Goal: Information Seeking & Learning: Learn about a topic

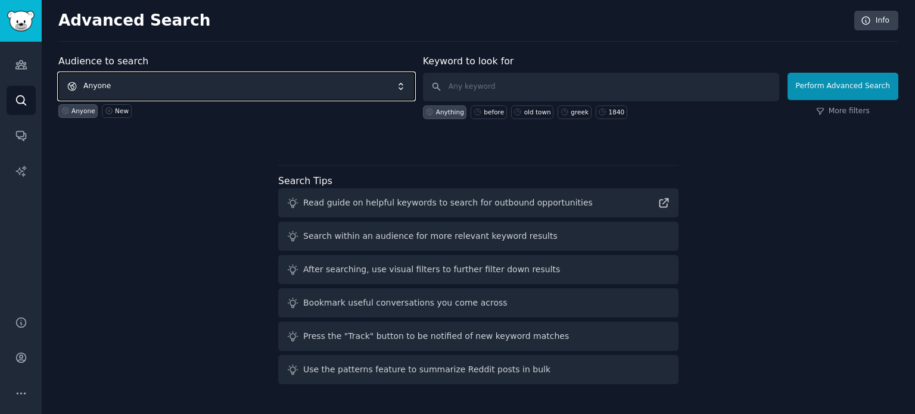
click at [193, 80] on span "Anyone" at bounding box center [236, 86] width 356 height 27
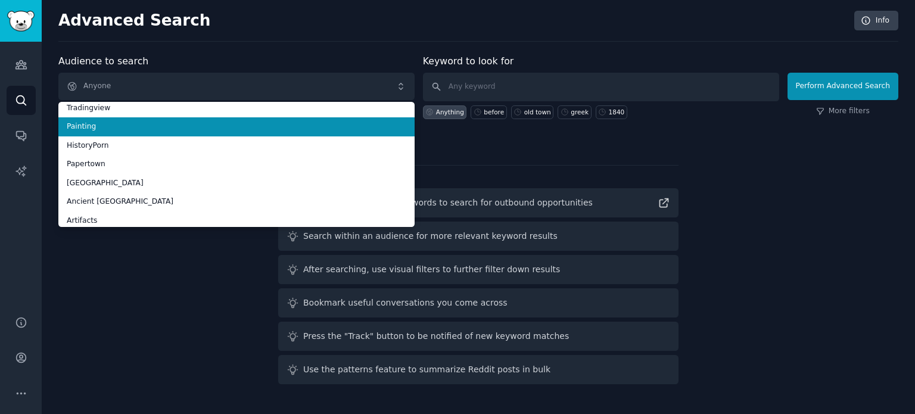
scroll to position [67, 0]
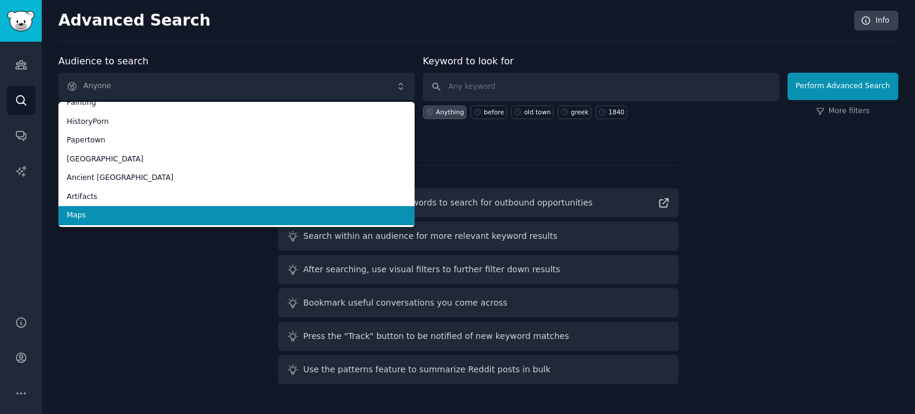
click at [174, 217] on span "Maps" at bounding box center [236, 215] width 339 height 11
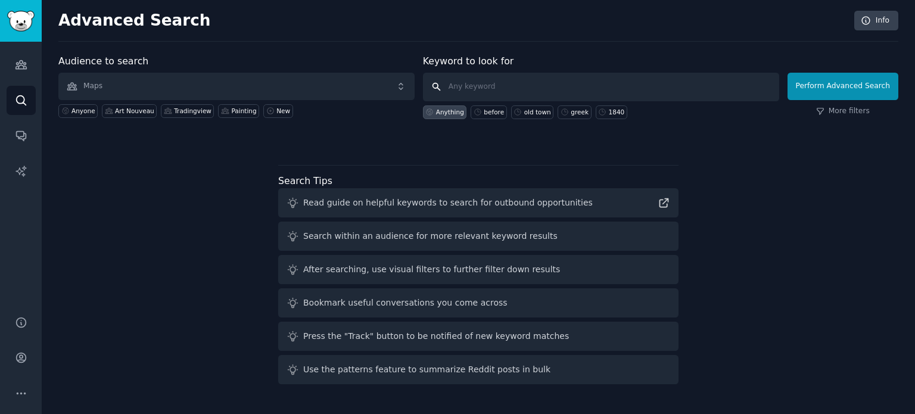
click at [503, 85] on input "text" at bounding box center [601, 87] width 356 height 29
type input "colom"
click button "Perform Advanced Search" at bounding box center [842, 86] width 111 height 27
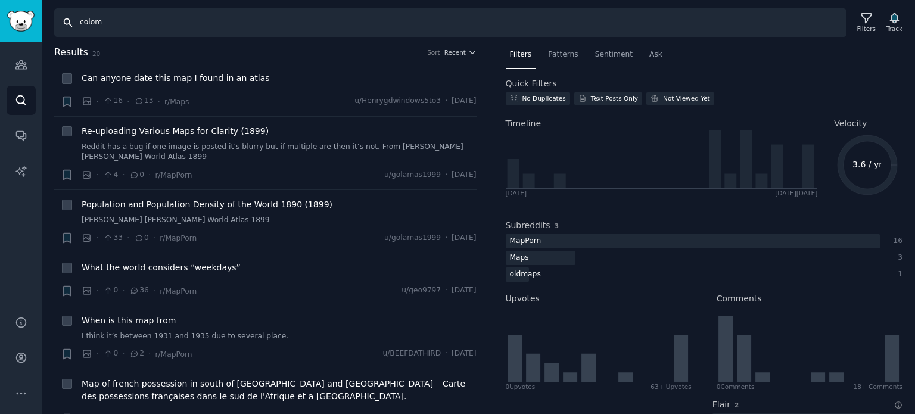
drag, startPoint x: 95, startPoint y: 24, endPoint x: 118, endPoint y: 22, distance: 23.3
click at [118, 22] on input "colom" at bounding box center [450, 22] width 792 height 29
type input "colonisation"
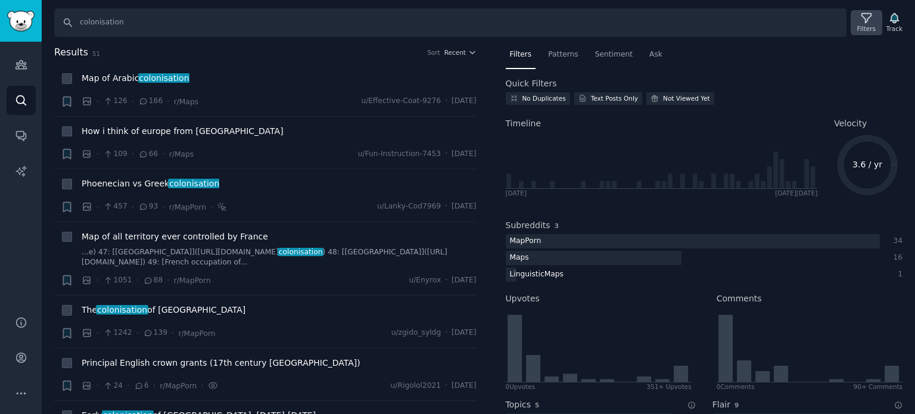
click at [864, 26] on div "Filters" at bounding box center [866, 28] width 18 height 8
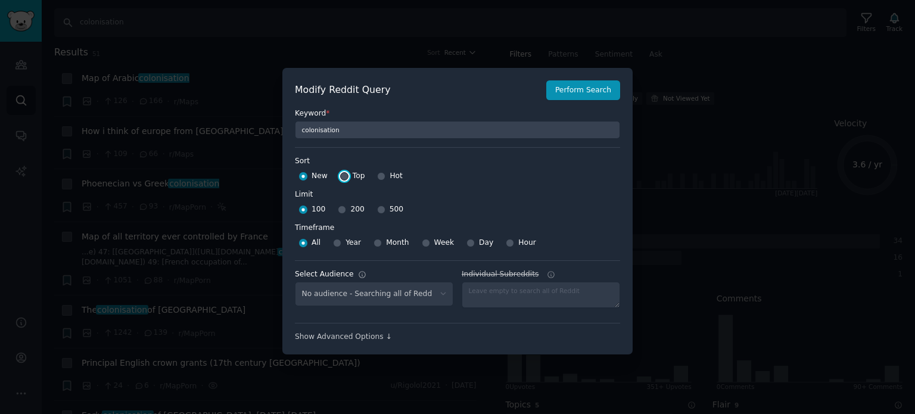
select select "f33d550f09"
click at [342, 177] on input "Top" at bounding box center [344, 176] width 8 height 8
radio input "true"
click at [377, 211] on input "500" at bounding box center [381, 209] width 8 height 8
radio input "true"
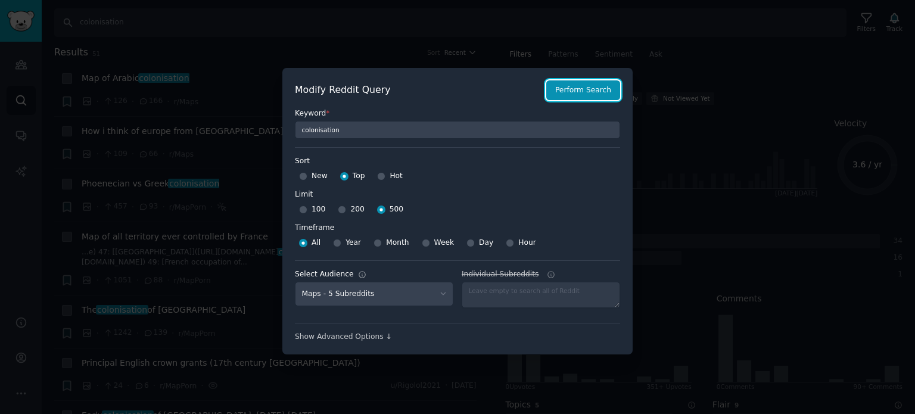
click at [603, 85] on button "Perform Search" at bounding box center [583, 90] width 74 height 20
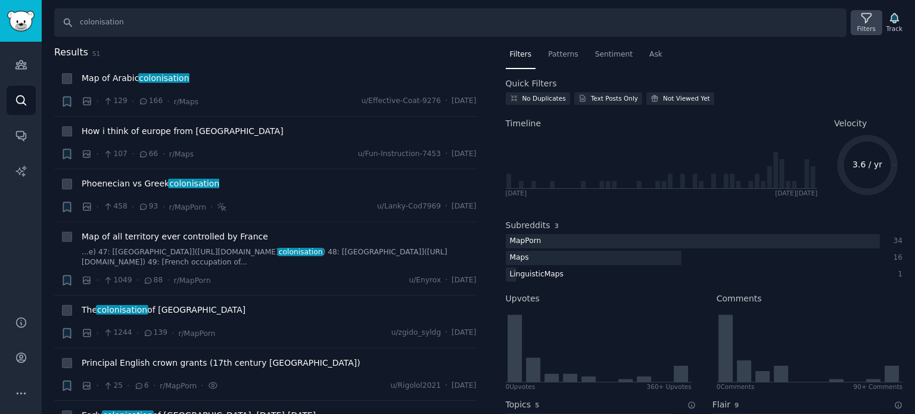
click at [872, 17] on icon at bounding box center [866, 18] width 13 height 13
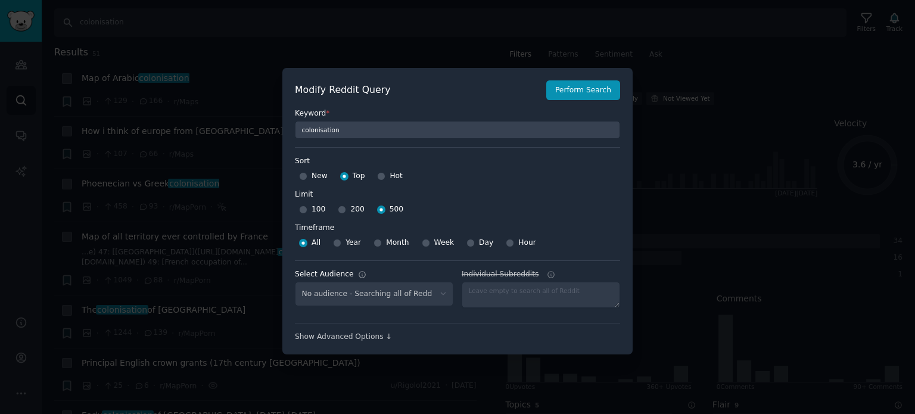
select select "f33d550f09"
click at [604, 89] on button "Perform Search" at bounding box center [583, 90] width 74 height 20
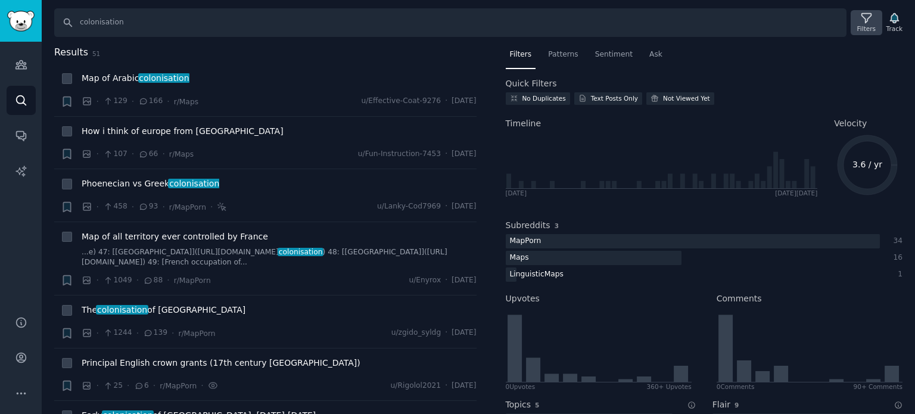
click at [862, 12] on icon at bounding box center [866, 18] width 13 height 13
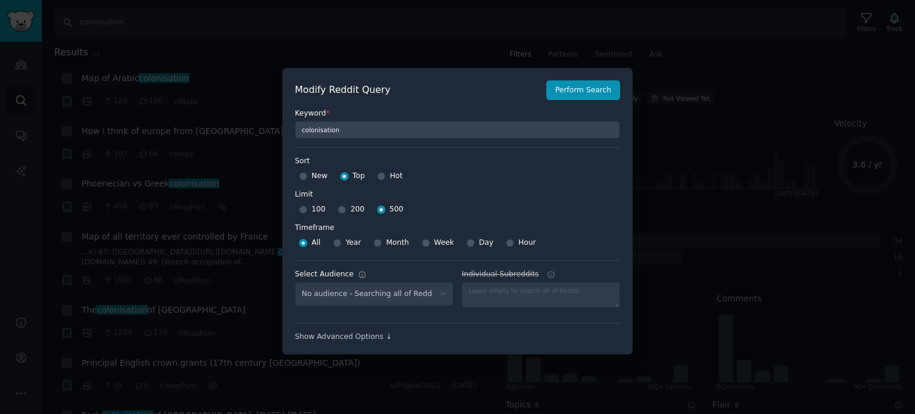
select select "f33d550f09"
click at [575, 92] on button "Perform Search" at bounding box center [583, 90] width 74 height 20
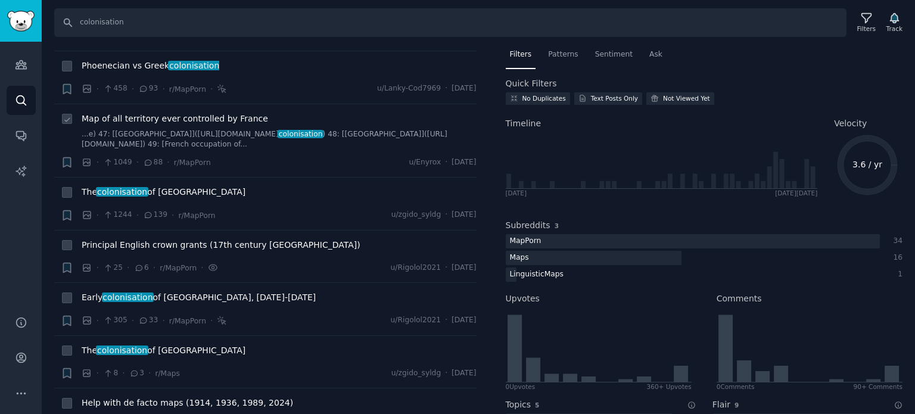
scroll to position [119, 0]
click at [150, 190] on span "The colonisation of [GEOGRAPHIC_DATA]" at bounding box center [164, 191] width 164 height 13
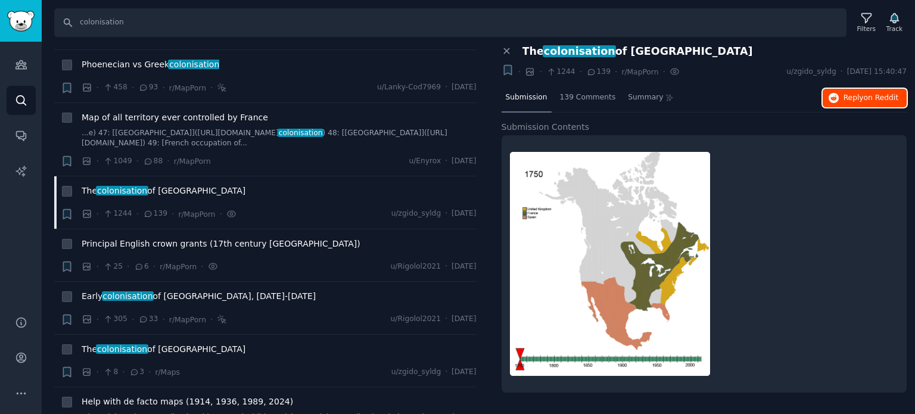
click at [841, 89] on button "Reply on Reddit" at bounding box center [864, 98] width 84 height 19
click at [150, 64] on span "Phoenecian vs Greek colonisation" at bounding box center [151, 64] width 138 height 13
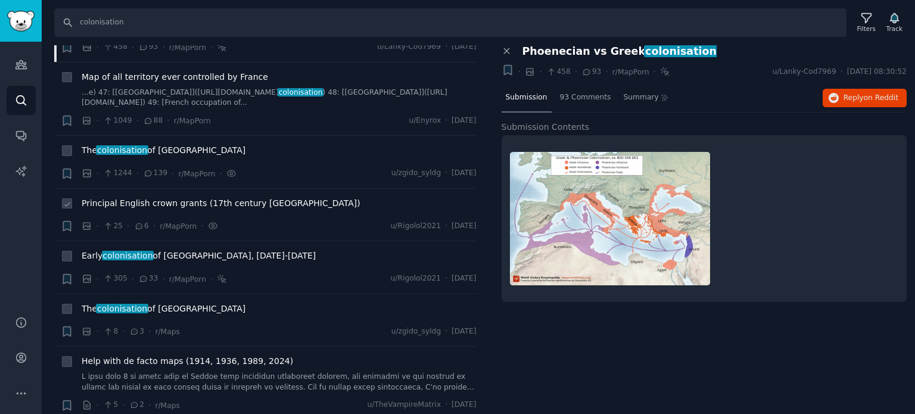
scroll to position [179, 0]
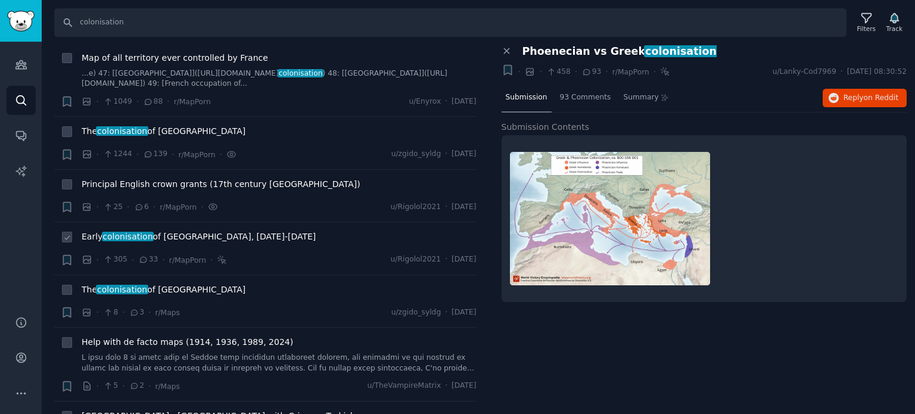
click at [159, 233] on span "Early colonisation of [GEOGRAPHIC_DATA], [DATE]-[DATE]" at bounding box center [199, 236] width 234 height 13
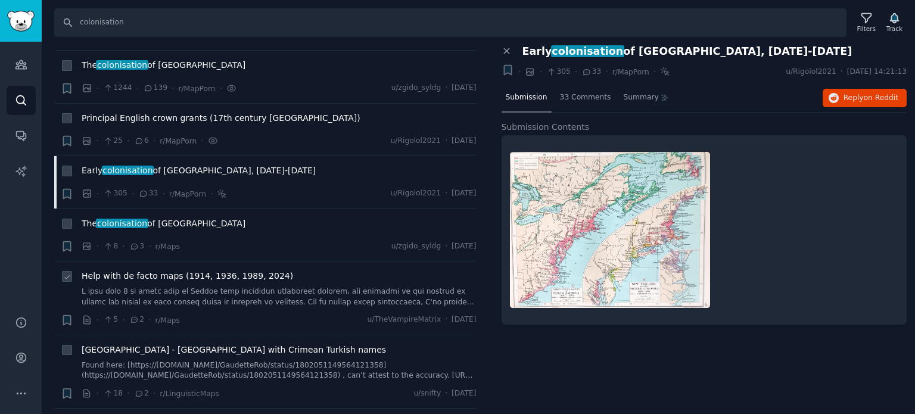
scroll to position [298, 0]
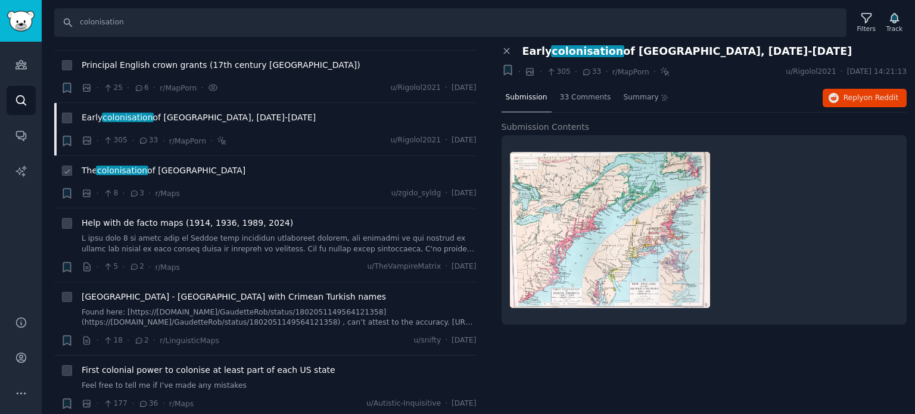
click at [155, 166] on span "The colonisation of [GEOGRAPHIC_DATA]" at bounding box center [164, 170] width 164 height 13
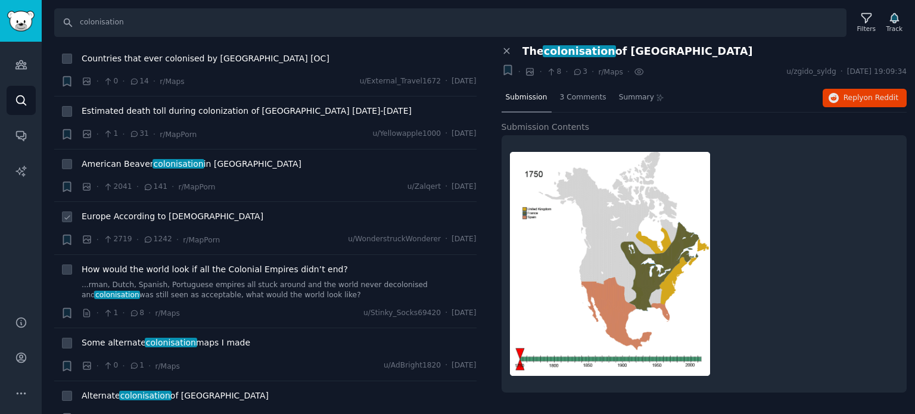
scroll to position [834, 0]
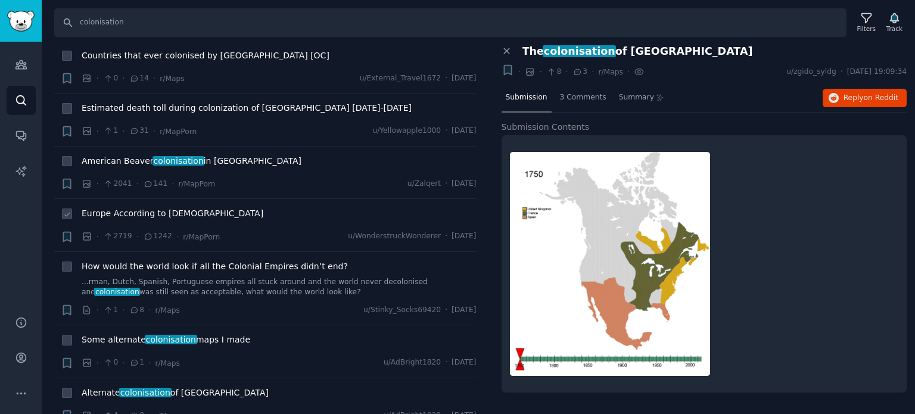
click at [138, 211] on span "Europe According to [DEMOGRAPHIC_DATA]" at bounding box center [173, 213] width 182 height 13
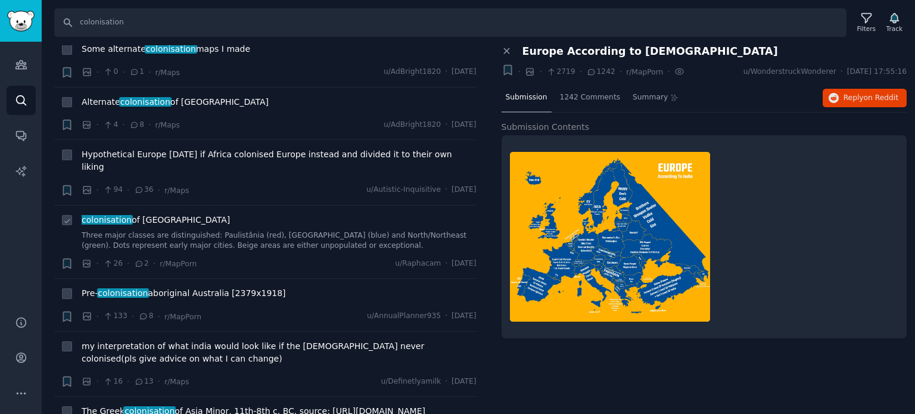
scroll to position [1131, 0]
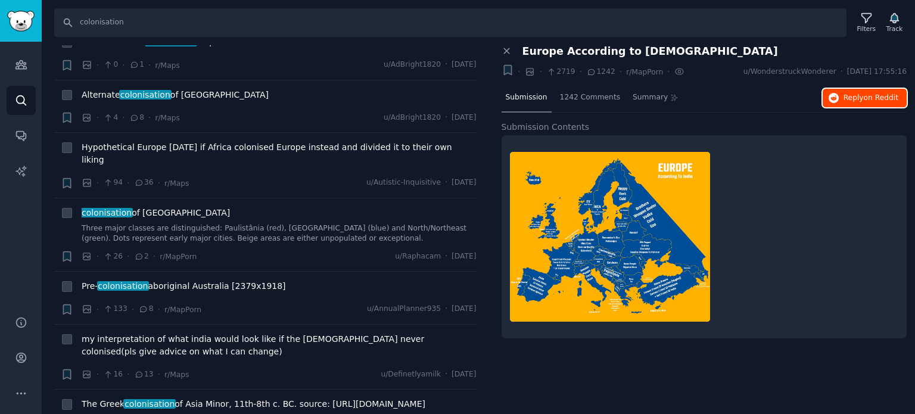
click at [851, 99] on span "Reply on Reddit" at bounding box center [870, 98] width 55 height 11
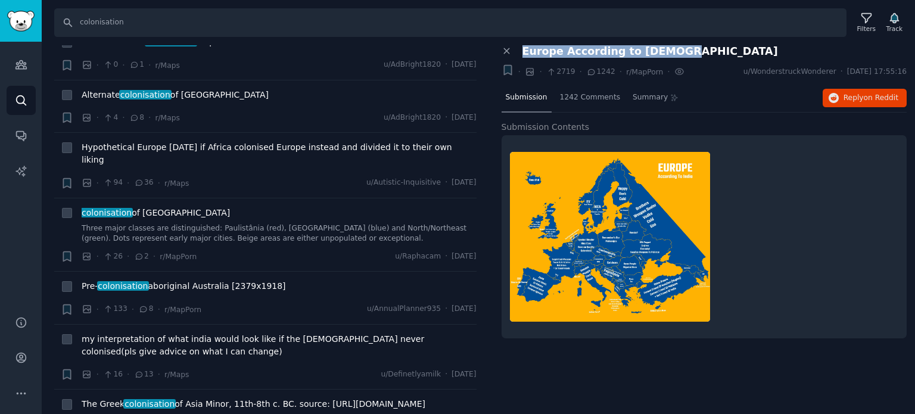
drag, startPoint x: 521, startPoint y: 46, endPoint x: 666, endPoint y: 47, distance: 145.3
click at [666, 47] on div "Europe According to [DEMOGRAPHIC_DATA]" at bounding box center [710, 51] width 393 height 13
copy span "Europe According to [DEMOGRAPHIC_DATA]"
click at [856, 94] on span "Reply on Reddit" at bounding box center [870, 98] width 55 height 11
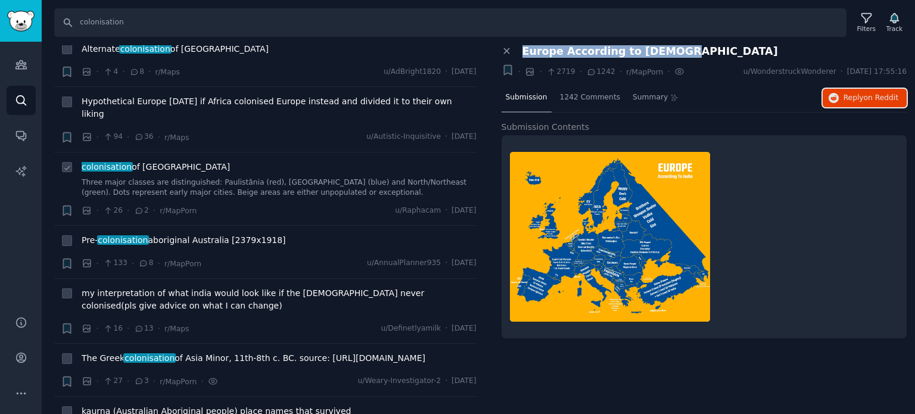
scroll to position [1250, 0]
